Goal: Navigation & Orientation: Understand site structure

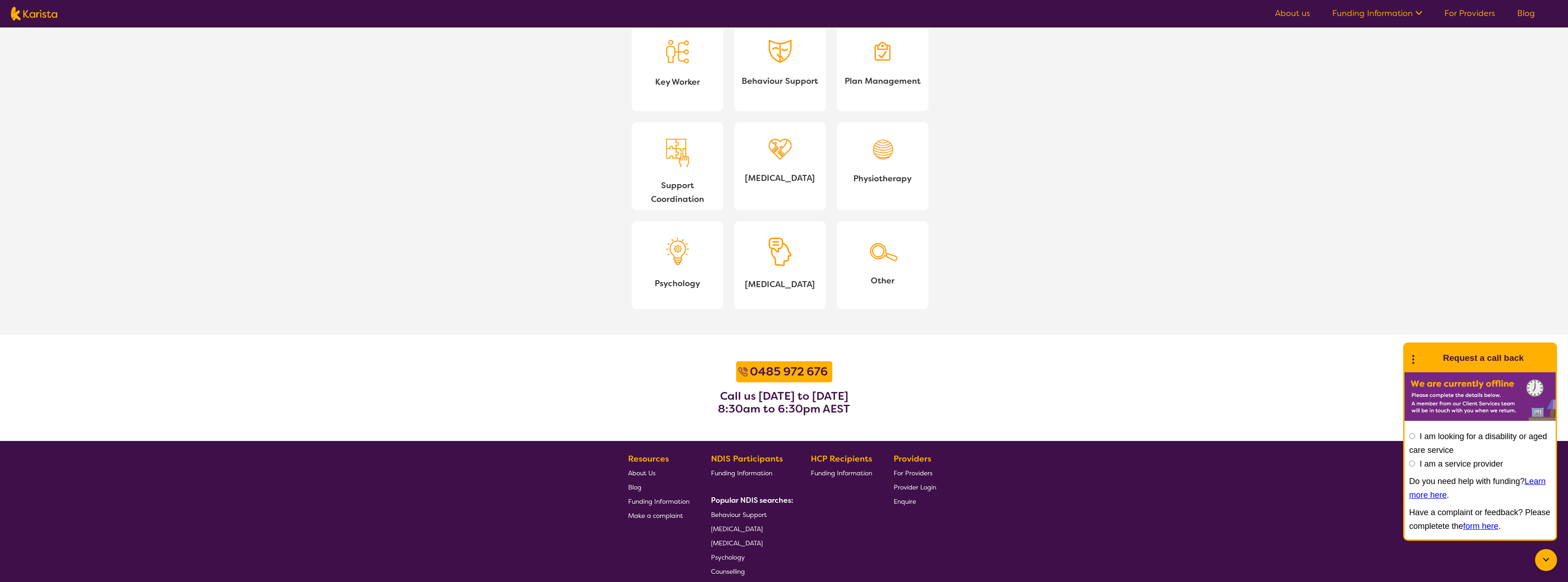
scroll to position [953, 0]
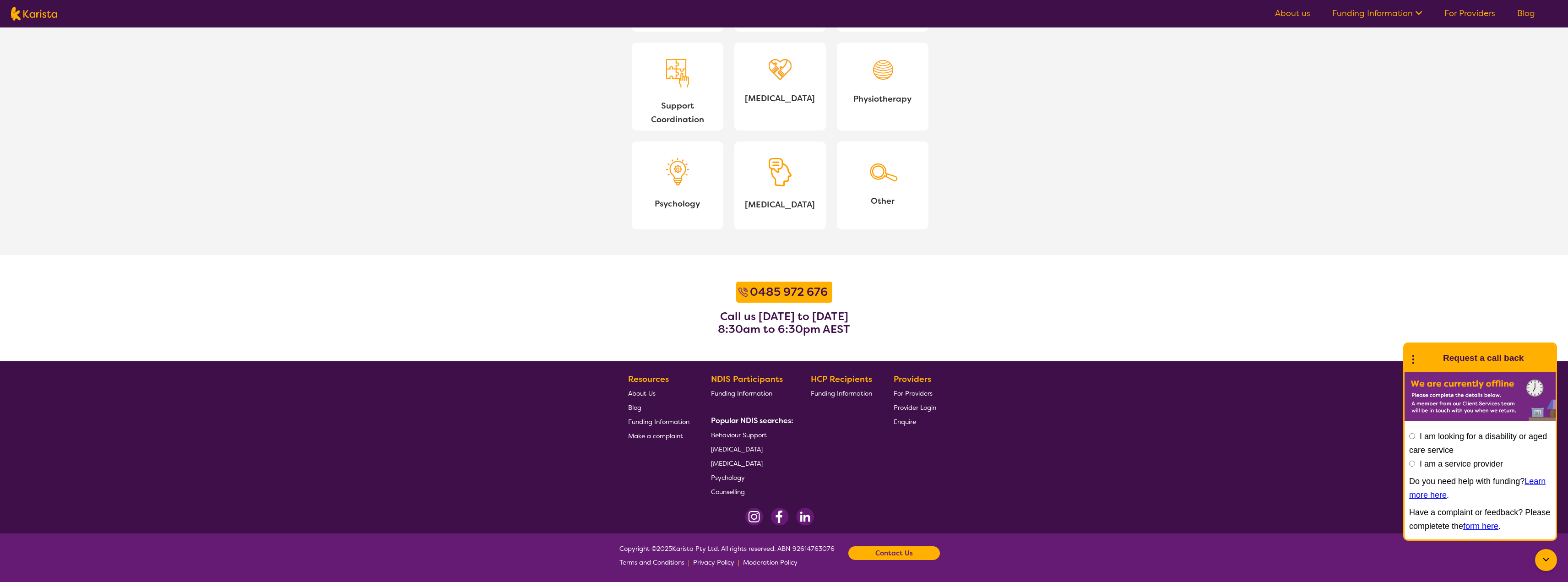
click at [639, 393] on span "About Us" at bounding box center [641, 393] width 27 height 8
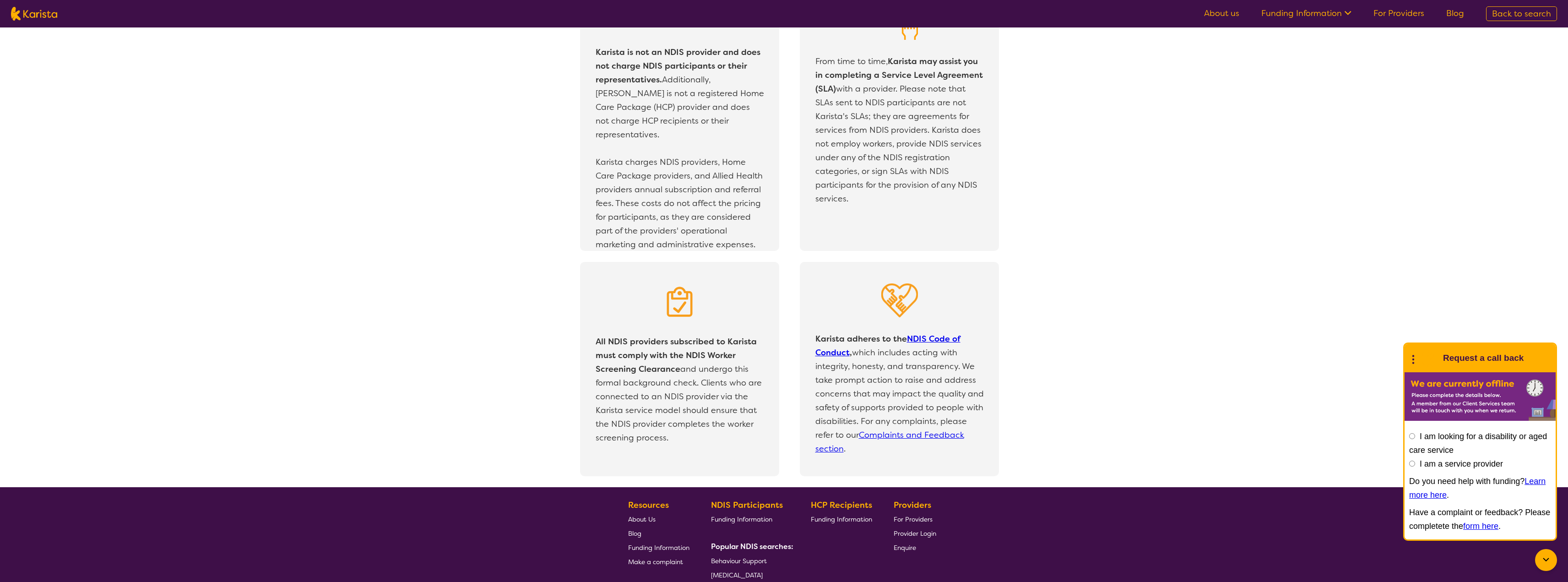
scroll to position [1790, 0]
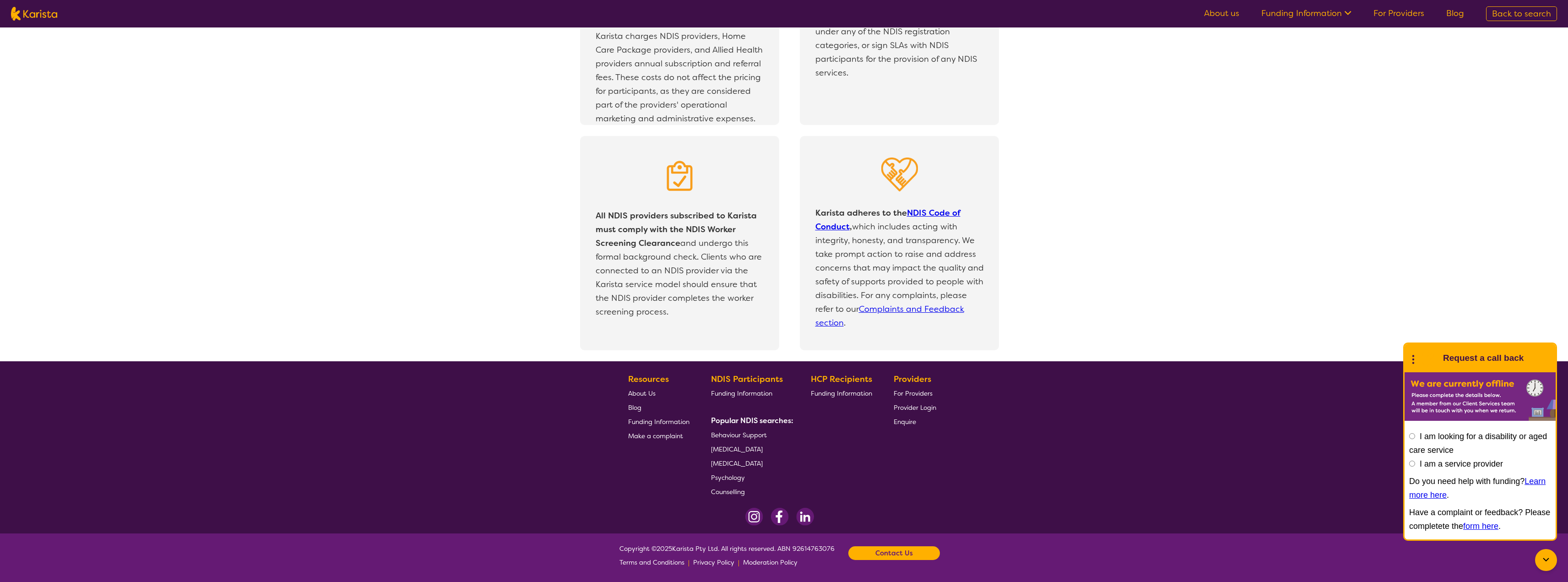
click at [646, 432] on span "Make a complaint" at bounding box center [655, 436] width 55 height 8
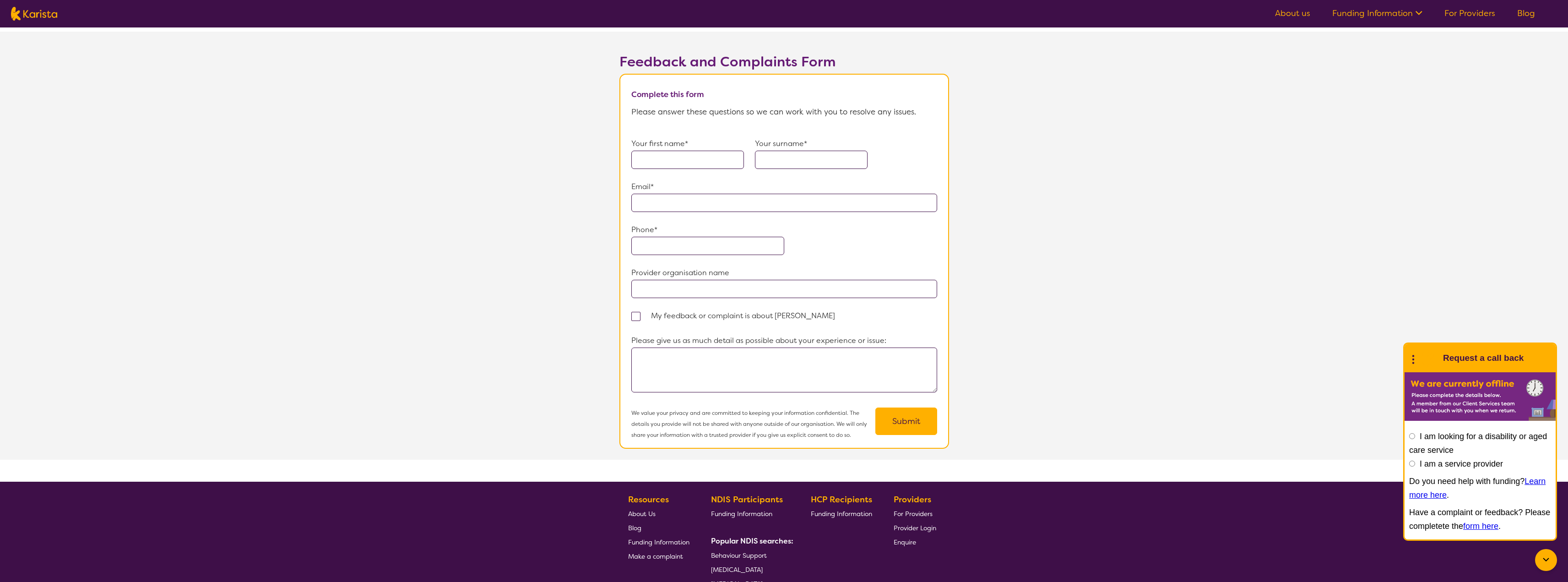
scroll to position [596, 0]
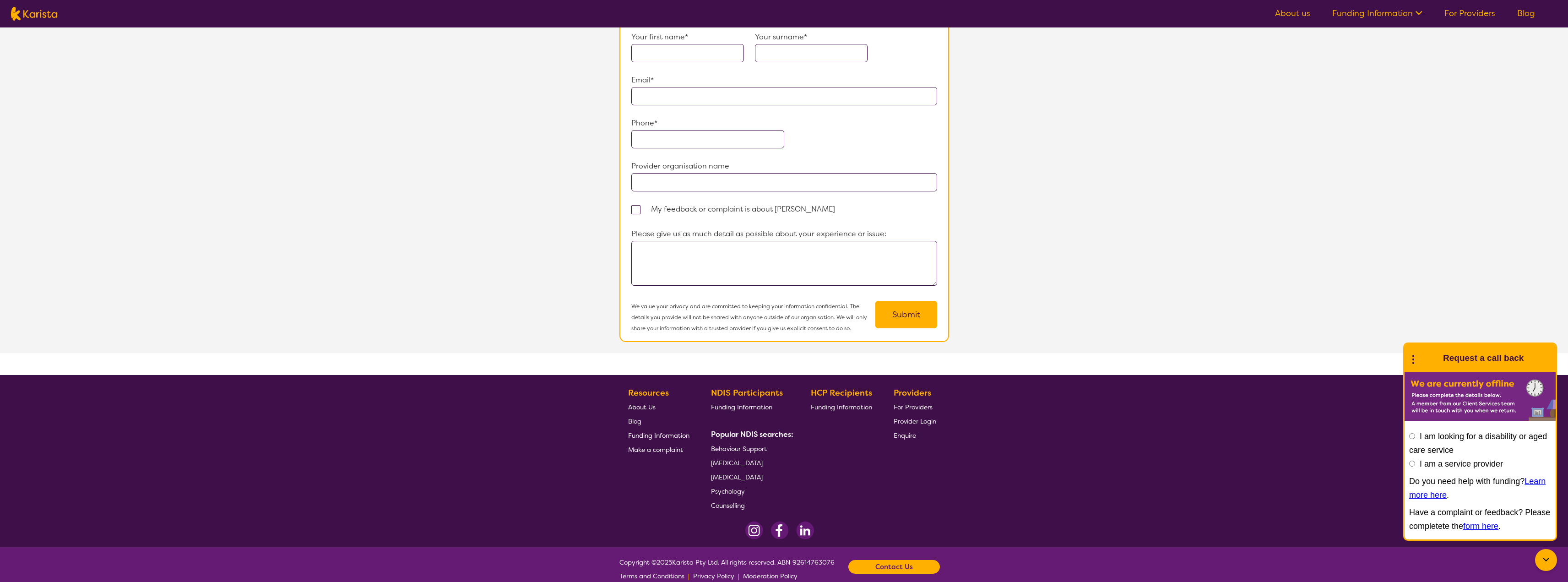
click at [699, 572] on span "Privacy Policy" at bounding box center [713, 576] width 42 height 8
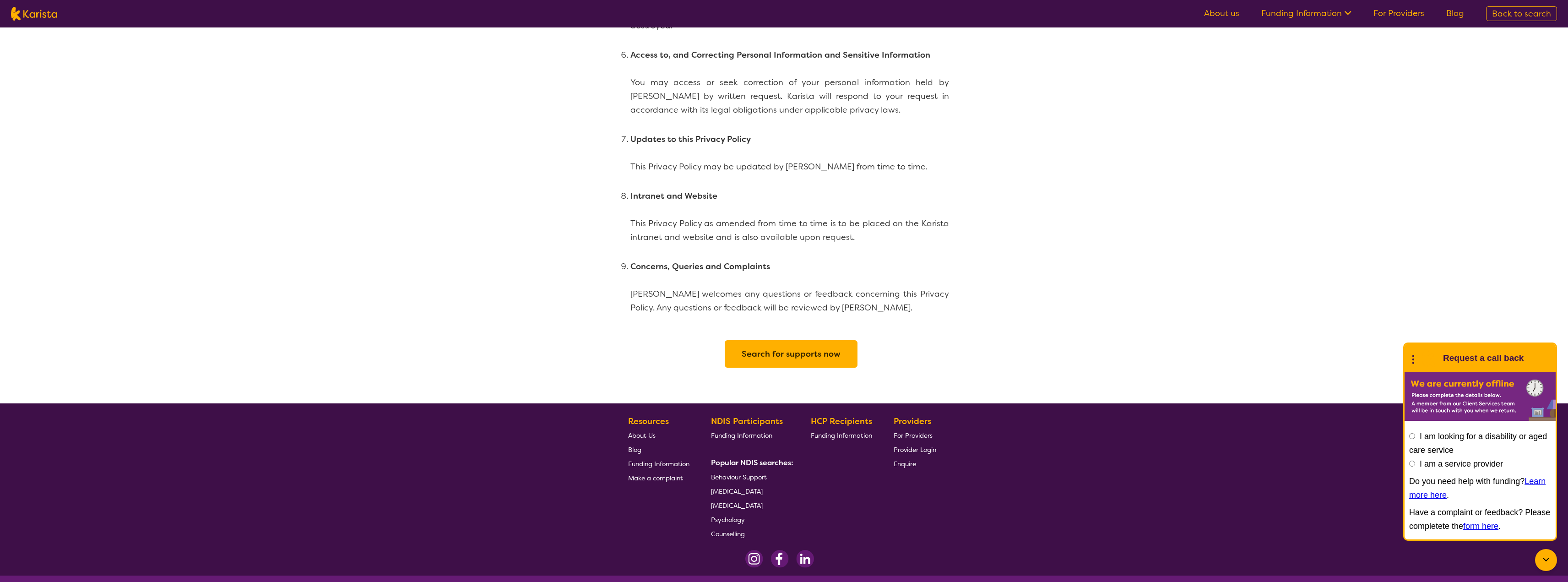
scroll to position [2041, 0]
